Goal: Task Accomplishment & Management: Use online tool/utility

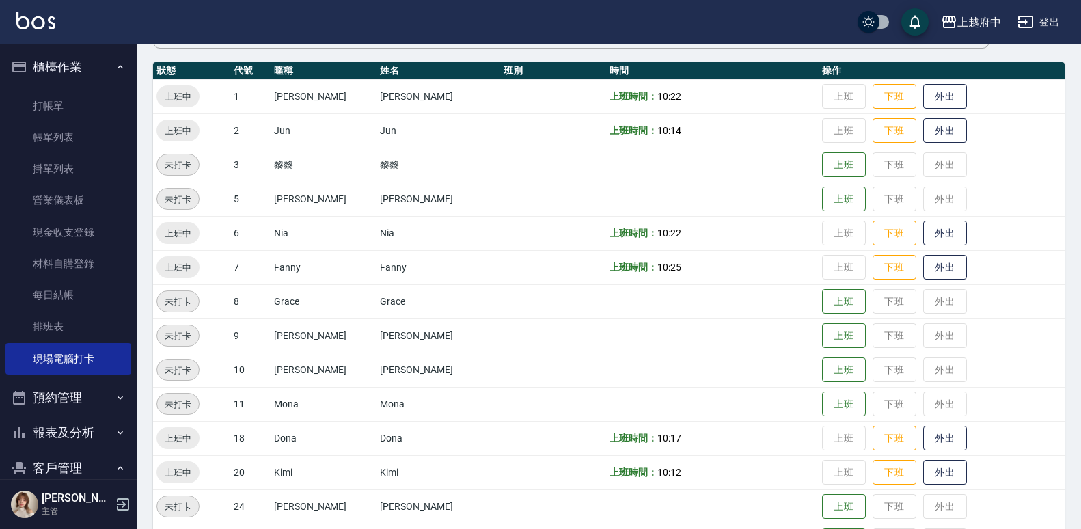
scroll to position [131, 0]
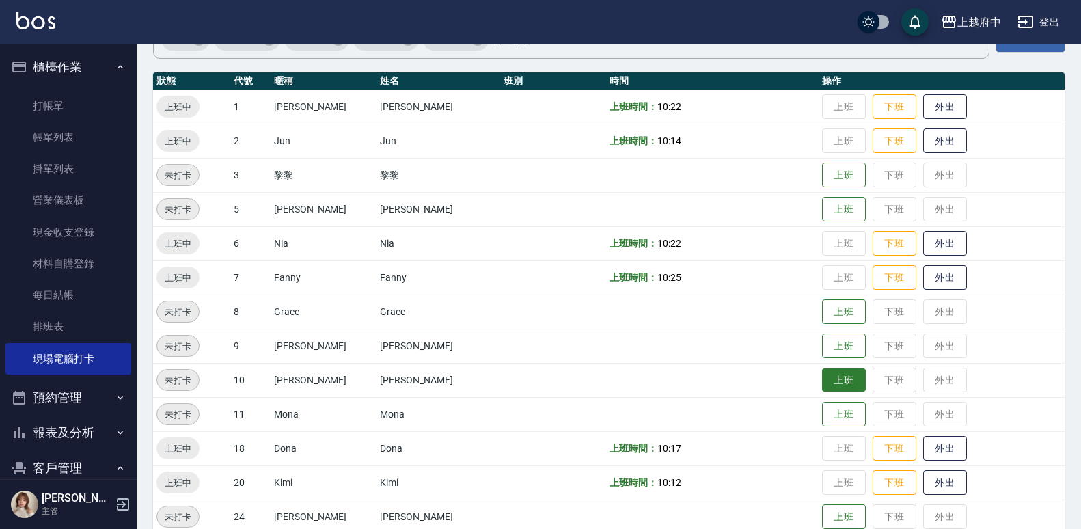
click at [823, 384] on button "上班" at bounding box center [844, 380] width 44 height 24
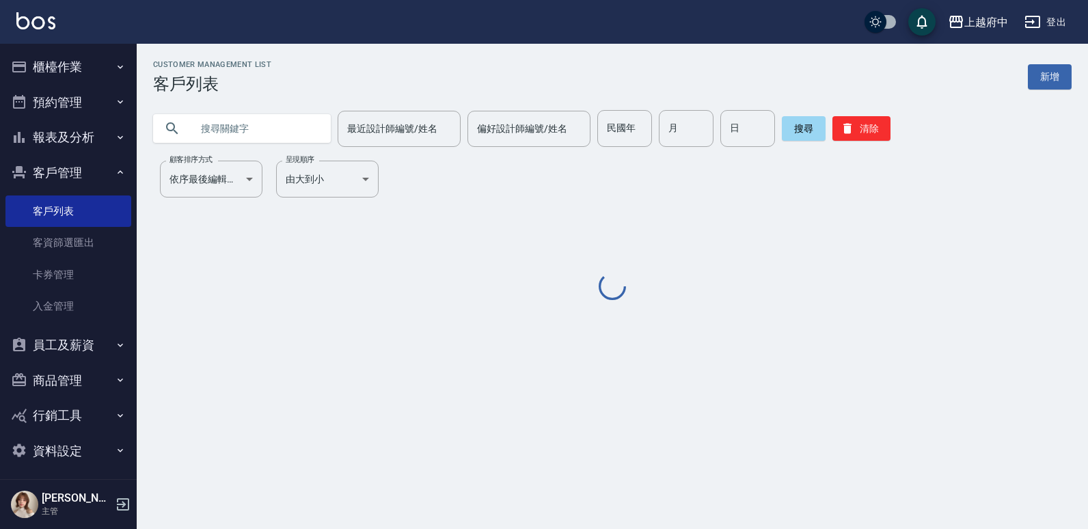
click at [245, 133] on input "text" at bounding box center [255, 128] width 128 height 37
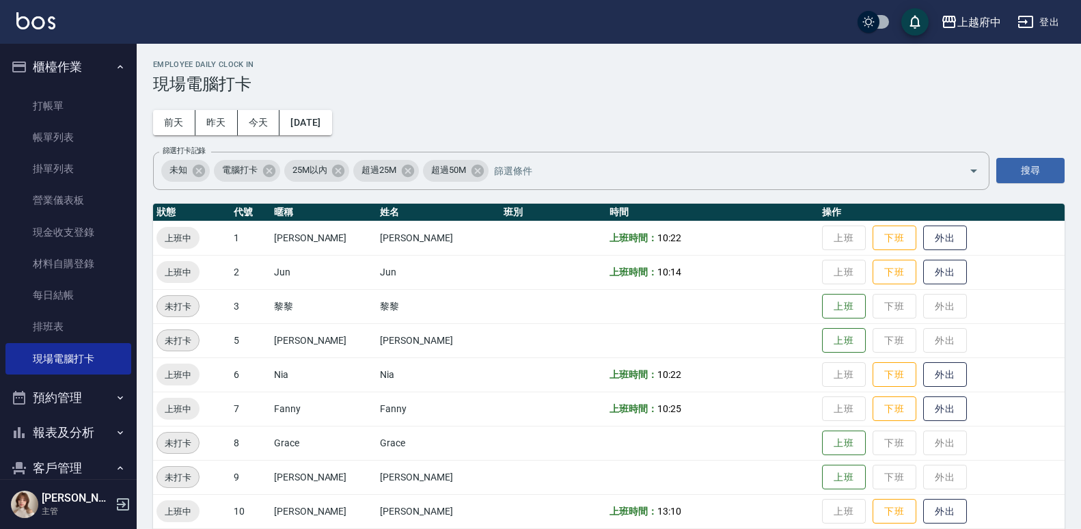
scroll to position [131, 0]
